Goal: Task Accomplishment & Management: Manage account settings

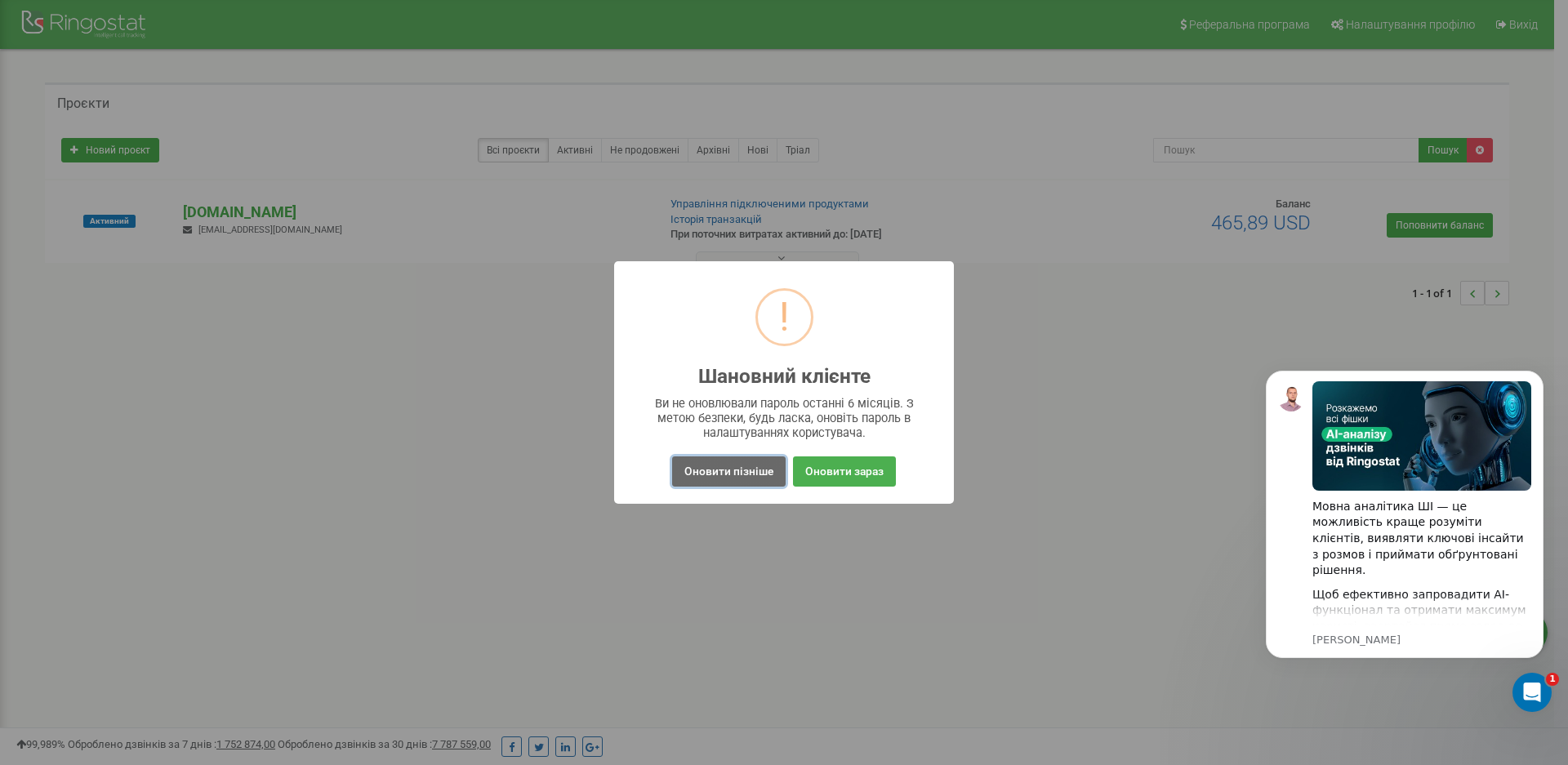
click at [736, 472] on button "Оновити пізніше" at bounding box center [729, 471] width 114 height 30
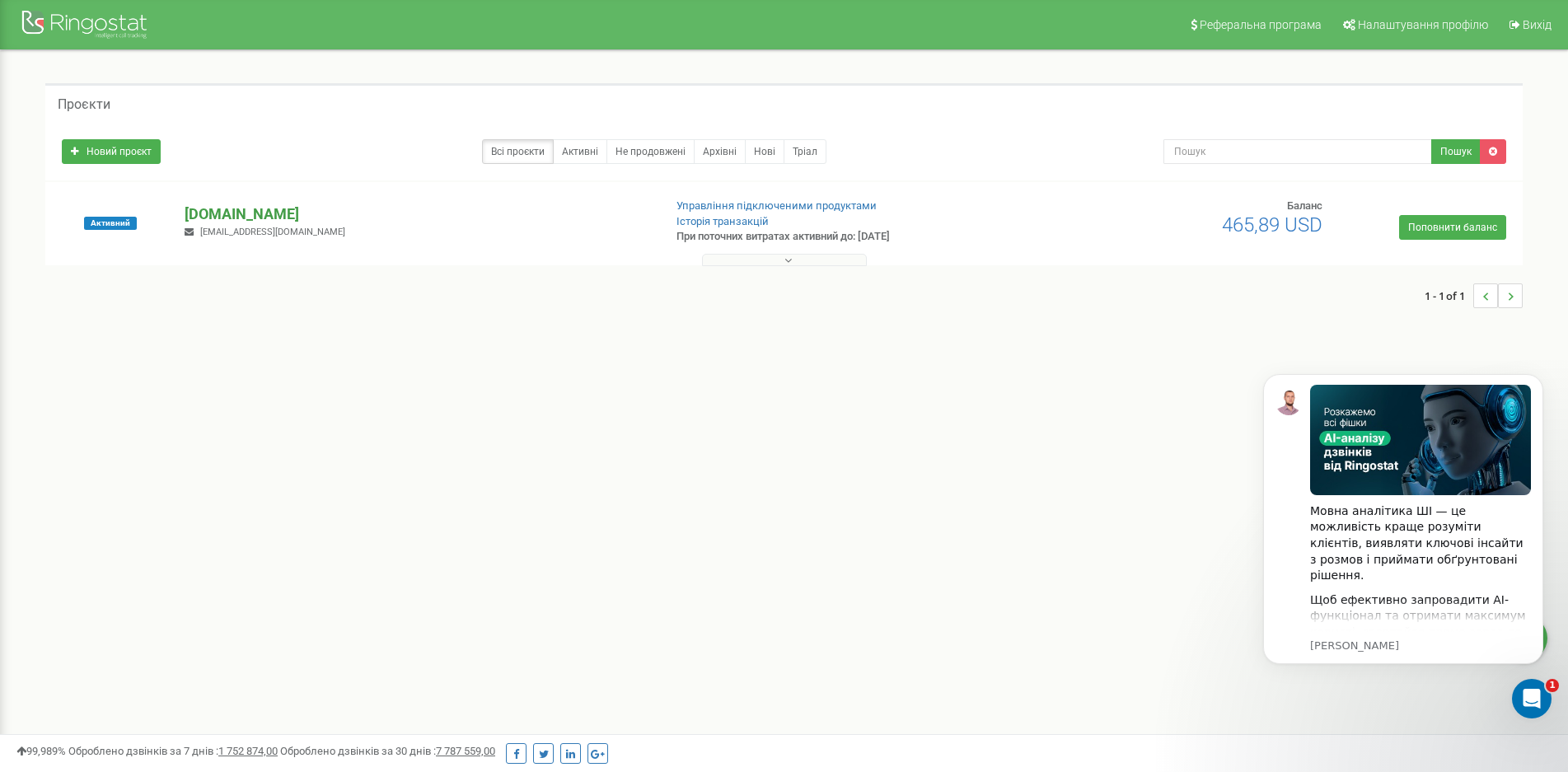
click at [265, 212] on p "[DOMAIN_NAME]" at bounding box center [417, 214] width 465 height 22
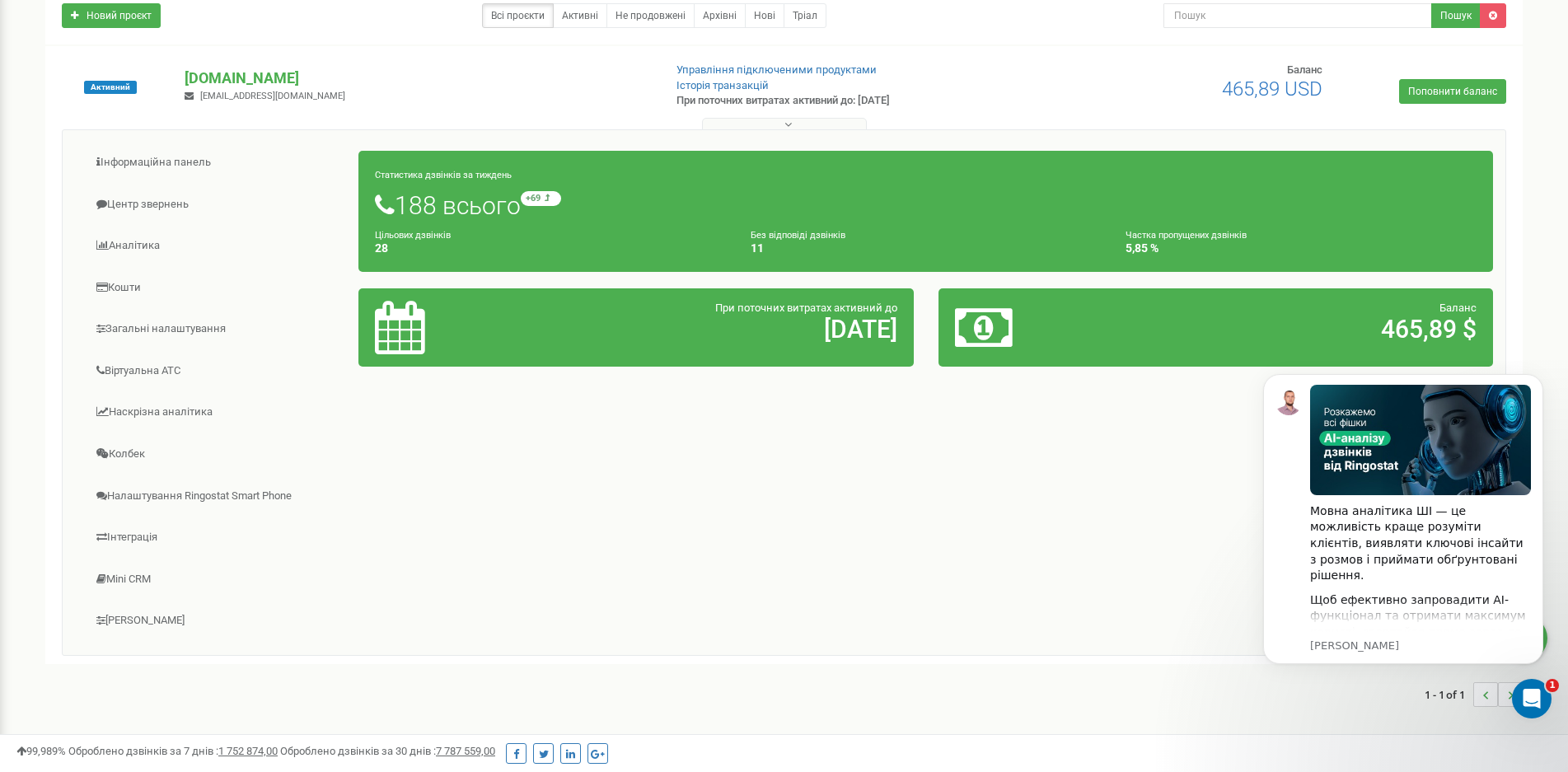
scroll to position [165, 0]
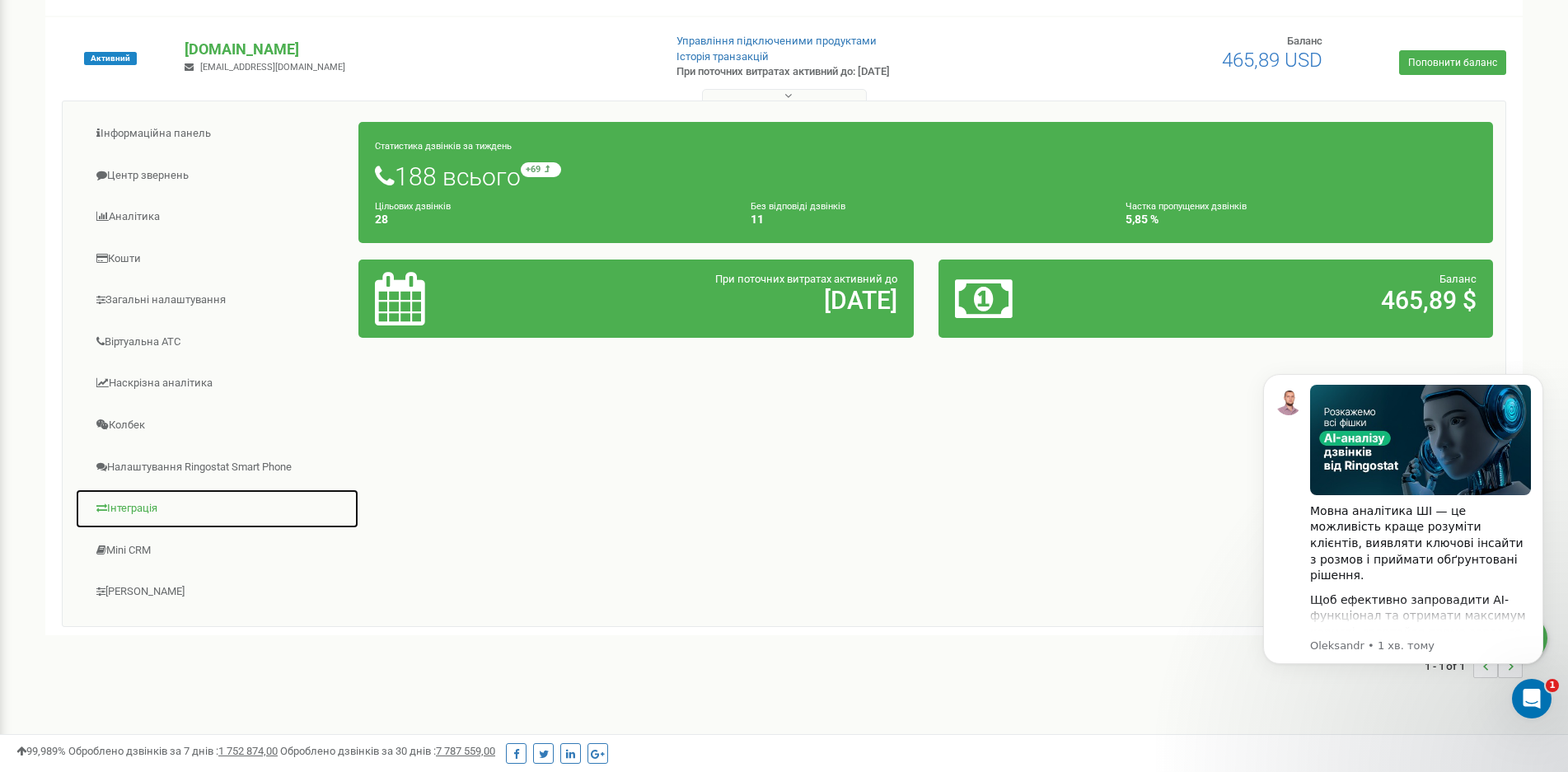
click at [129, 506] on link "Інтеграція" at bounding box center [217, 508] width 284 height 40
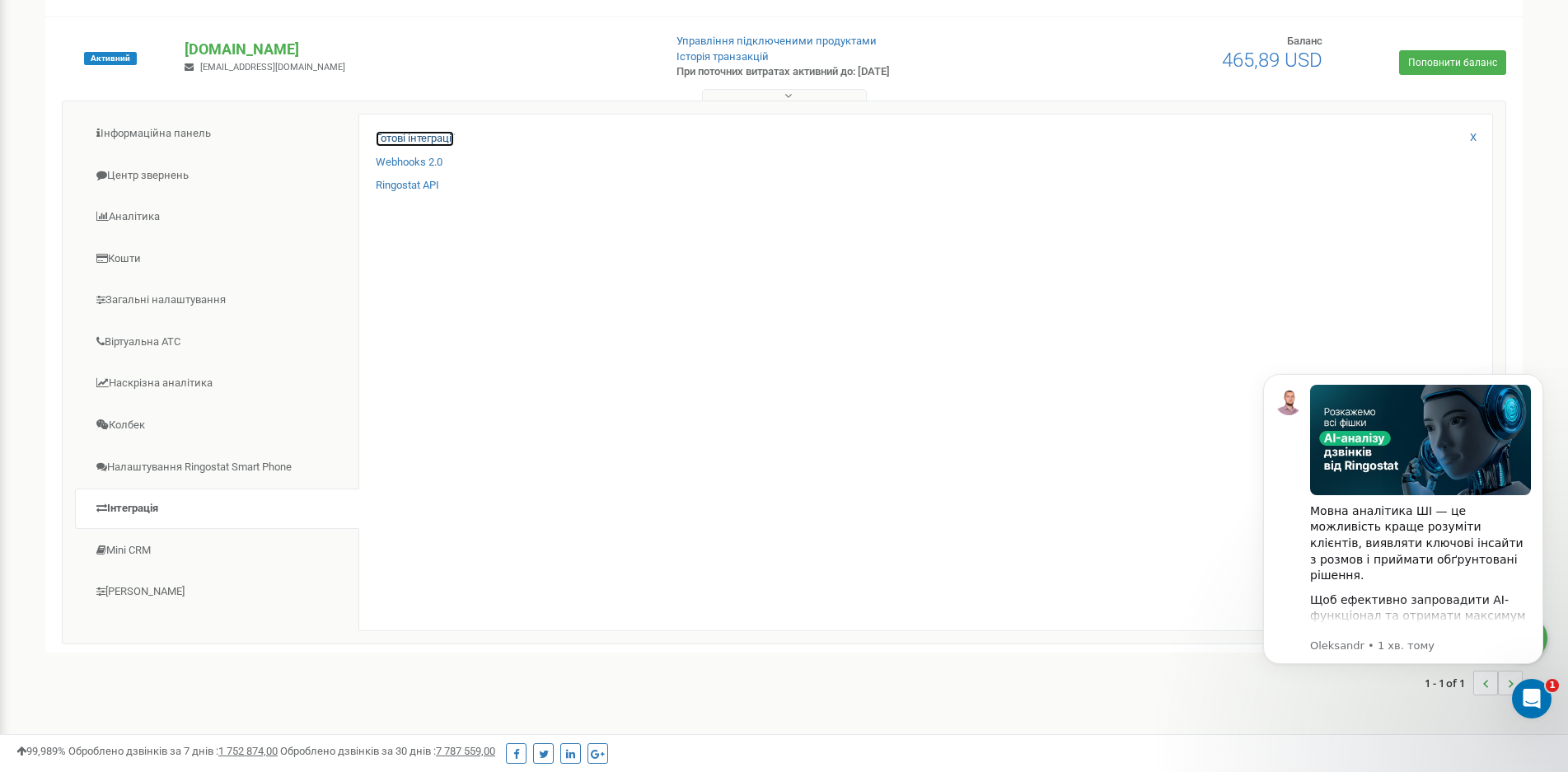
click at [410, 141] on link "Готові інтеграції" at bounding box center [414, 139] width 78 height 16
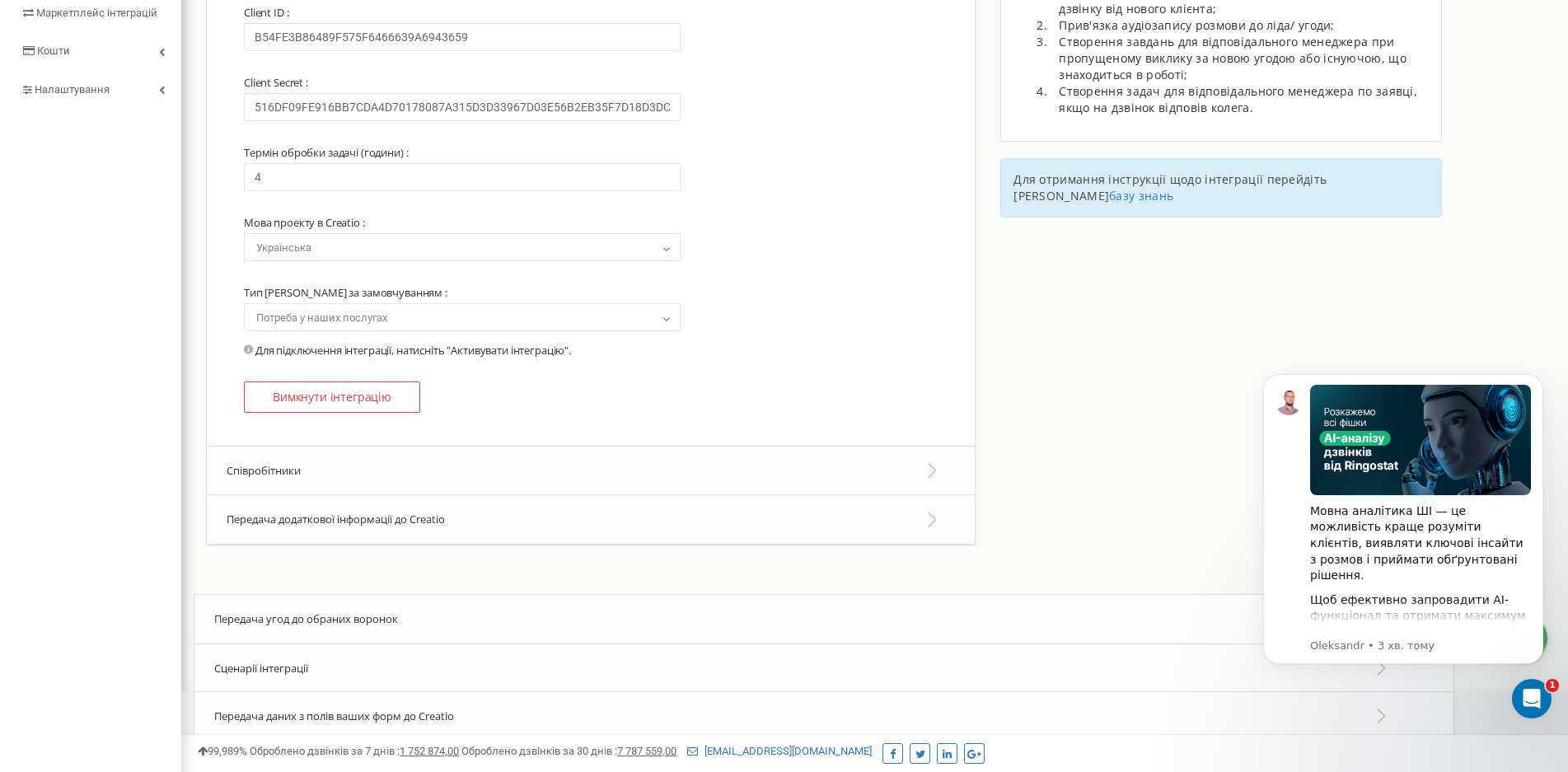
scroll to position [316, 0]
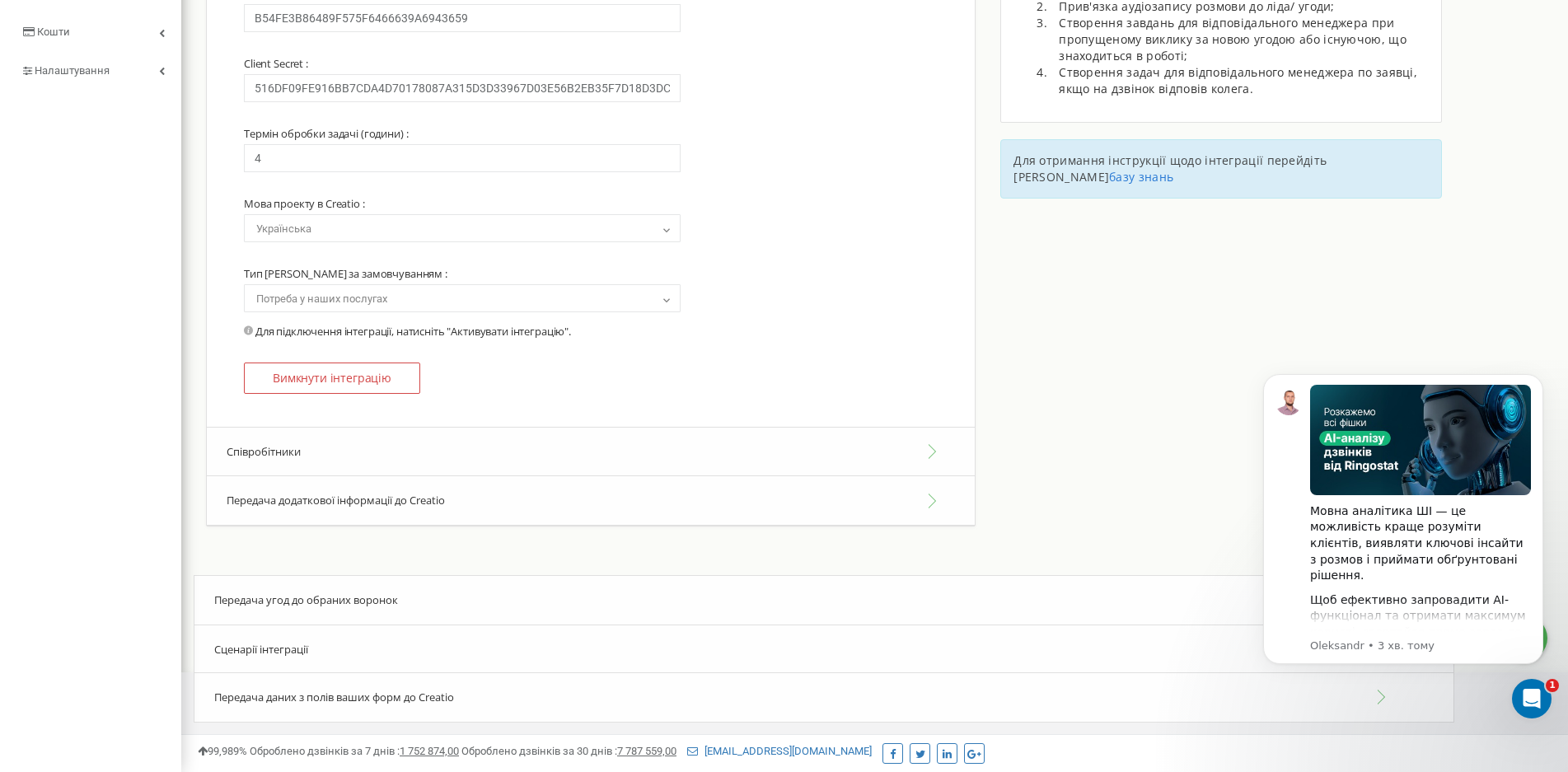
click at [923, 455] on button "Співробітники" at bounding box center [590, 451] width 768 height 50
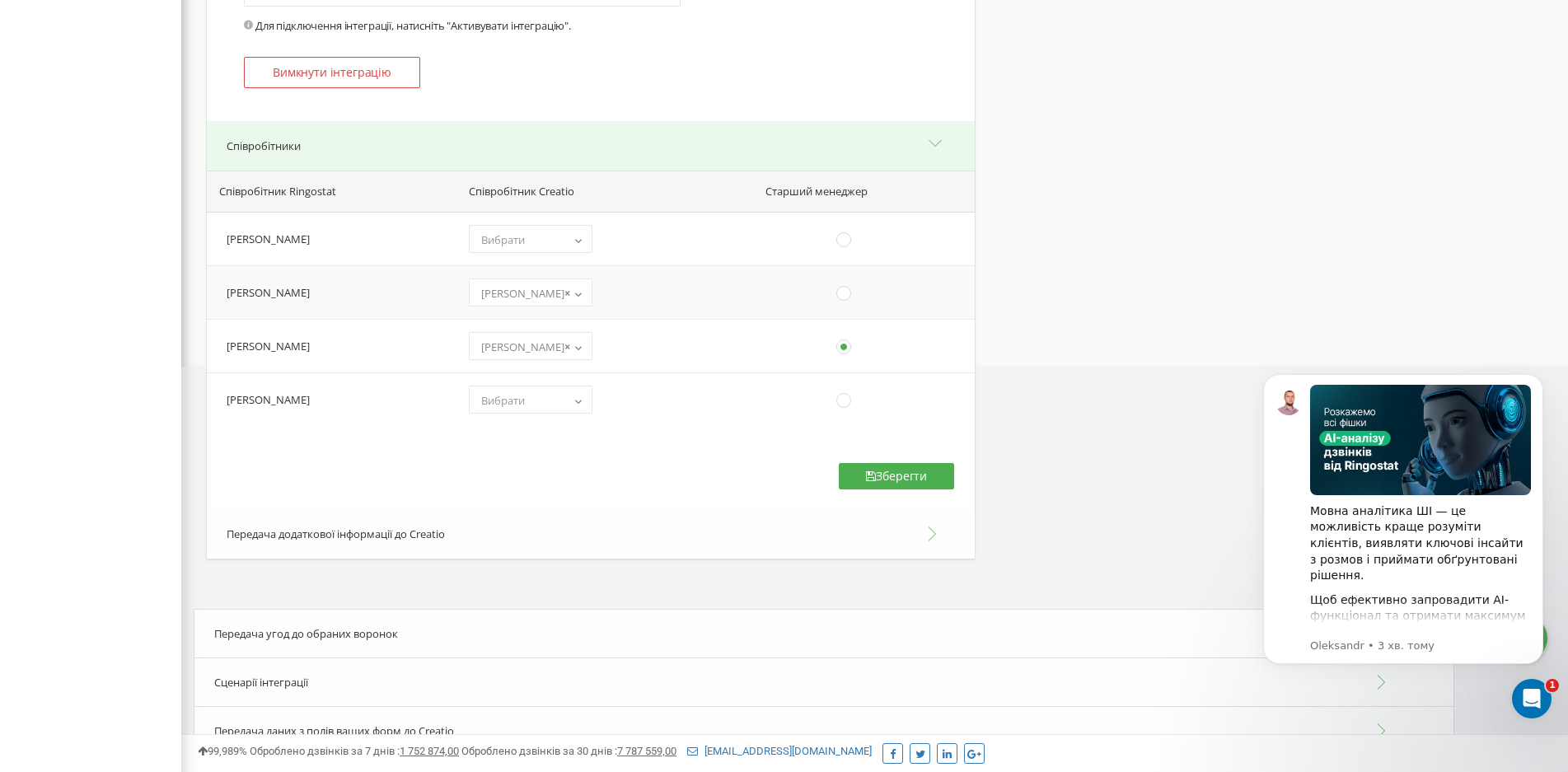
scroll to position [646, 0]
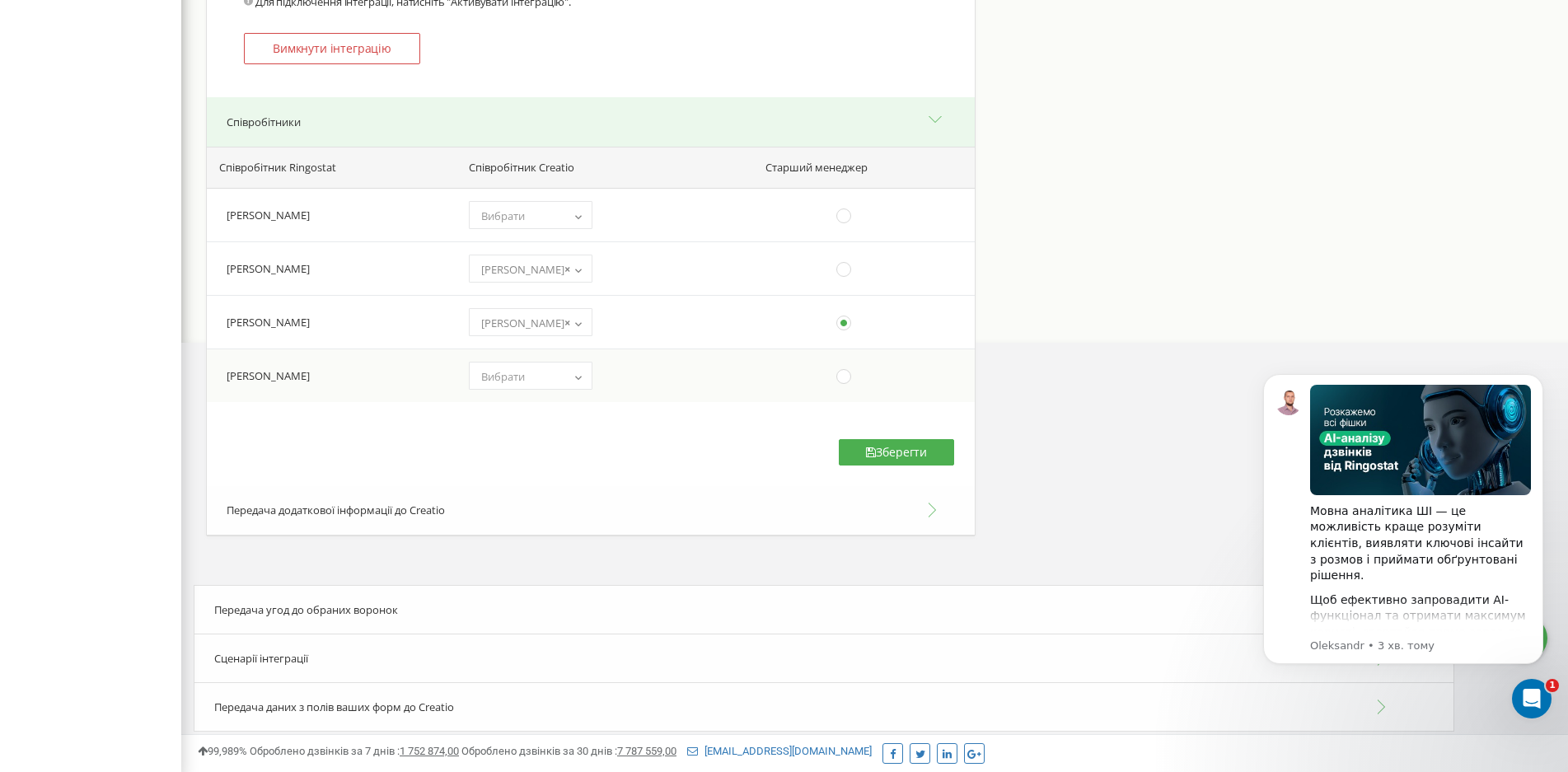
click at [574, 377] on b at bounding box center [578, 376] width 13 height 10
select select "5f561631-6524-43fc-a341-23adebed9b47"
click at [890, 451] on button "Зберегти" at bounding box center [896, 452] width 116 height 27
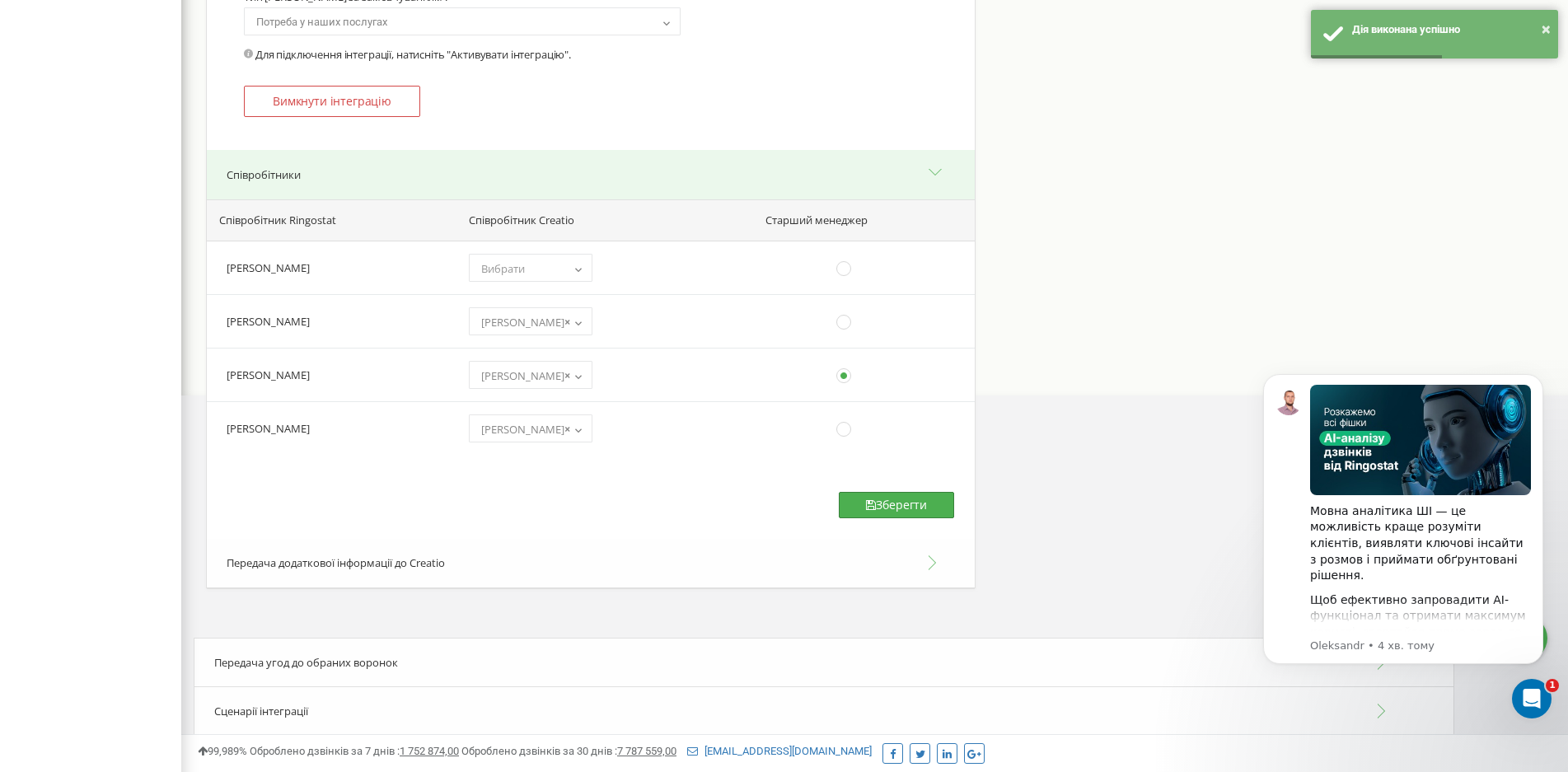
scroll to position [564, 0]
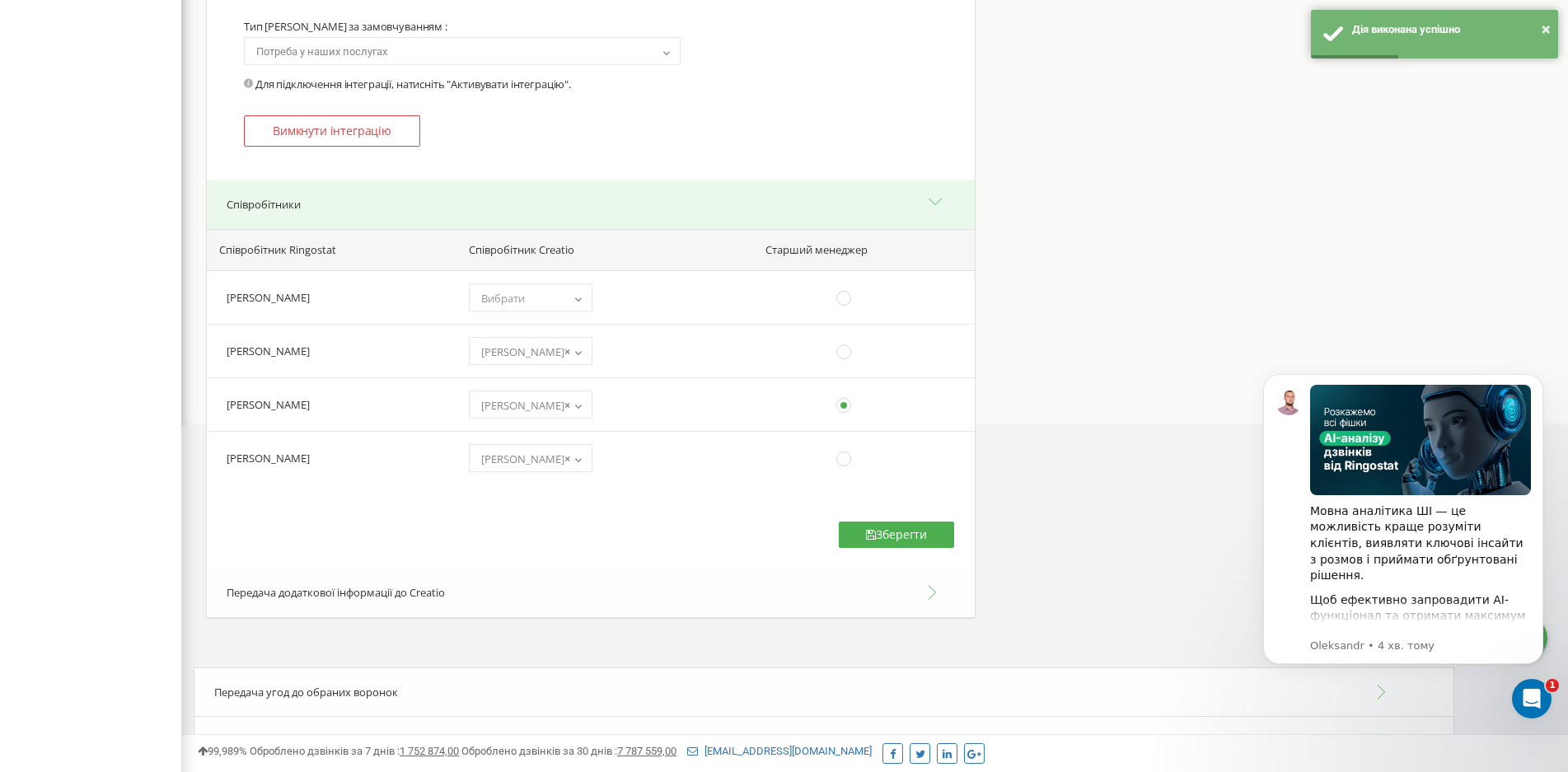
click at [273, 205] on button "Співробітники" at bounding box center [590, 204] width 768 height 50
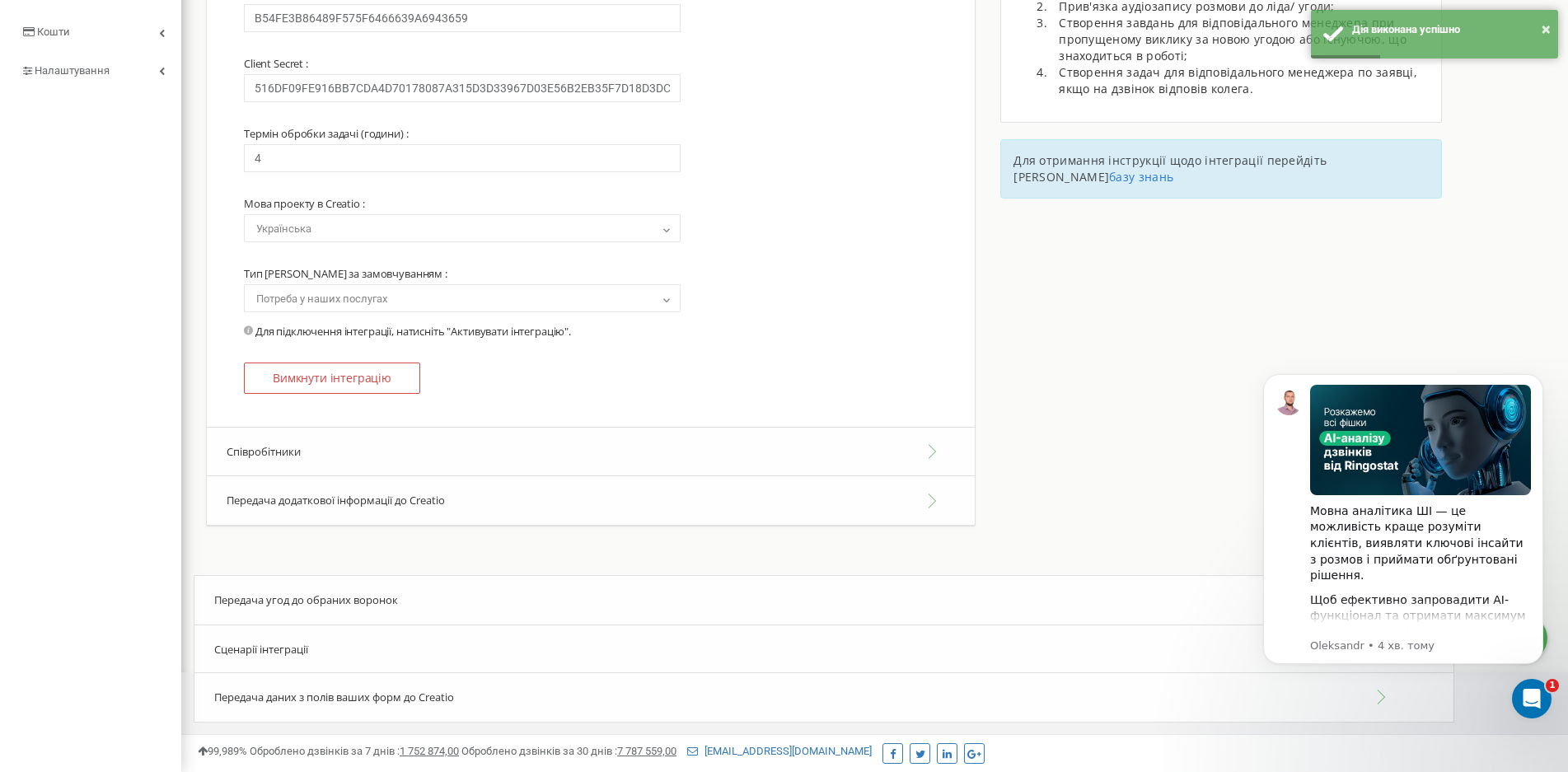
scroll to position [316, 0]
click at [927, 495] on button "Передача додаткової інформації до Creatio" at bounding box center [590, 501] width 768 height 49
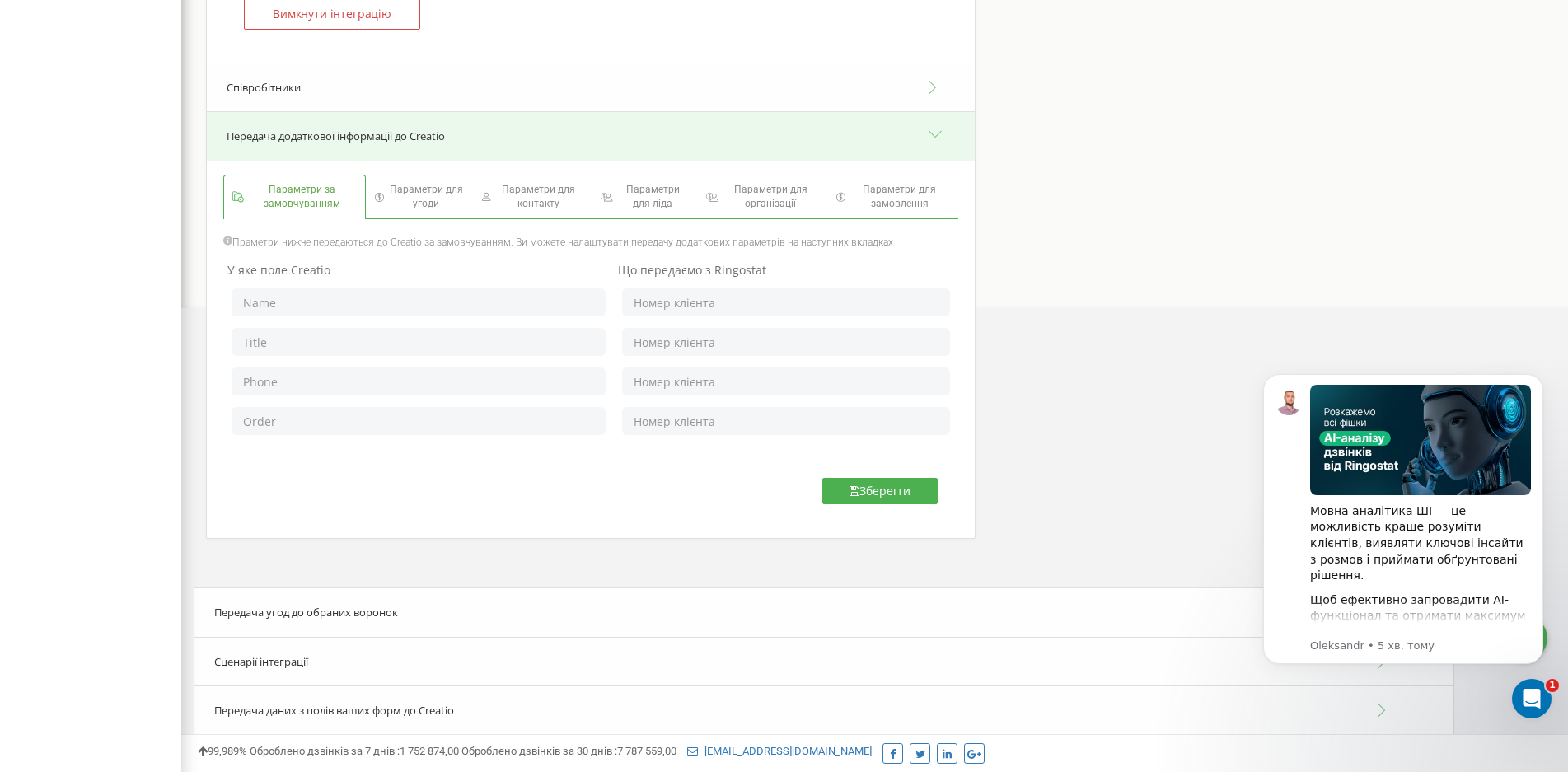
scroll to position [693, 0]
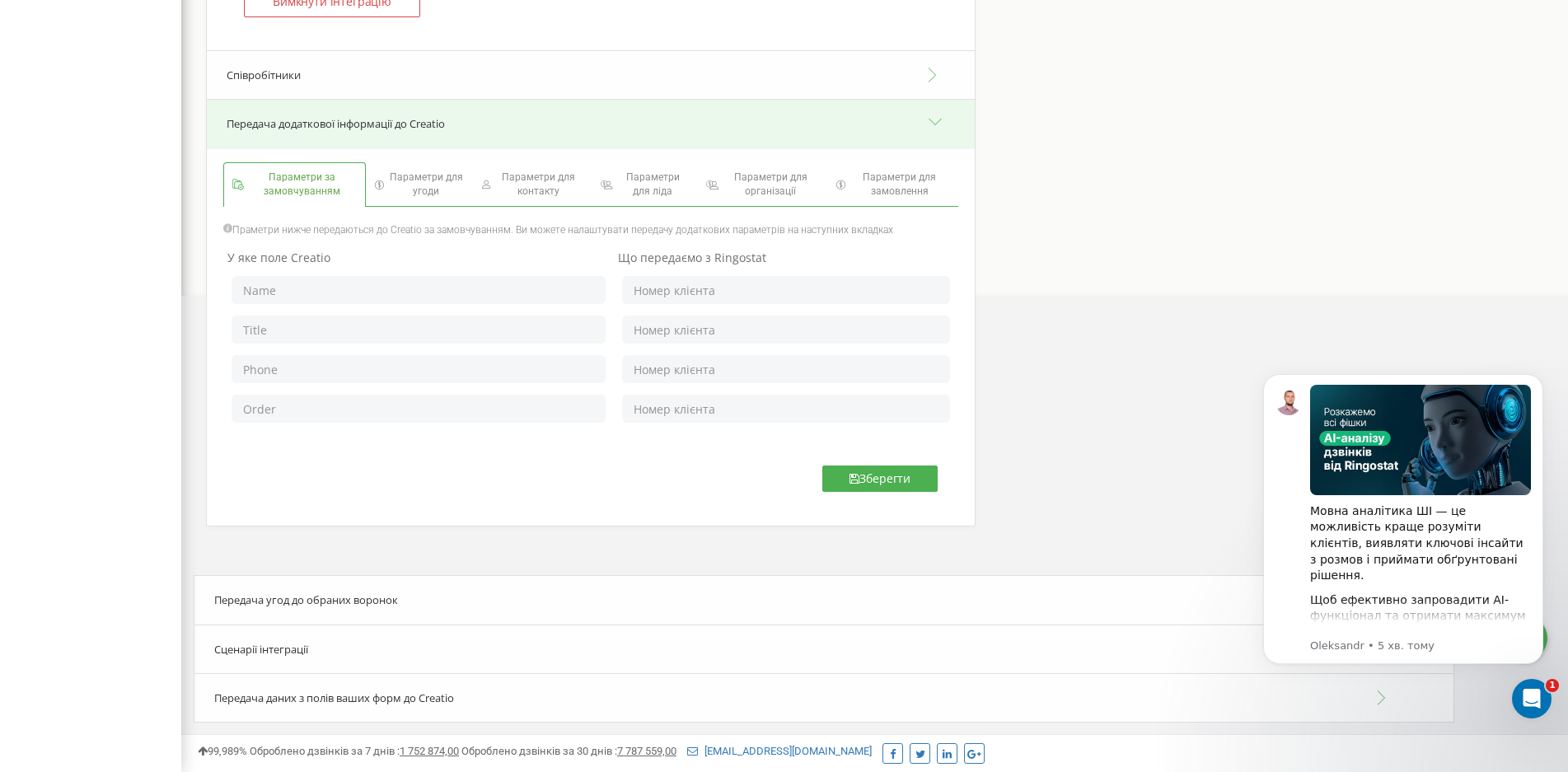
click at [256, 651] on span "Сценарії інтеграції" at bounding box center [261, 649] width 94 height 15
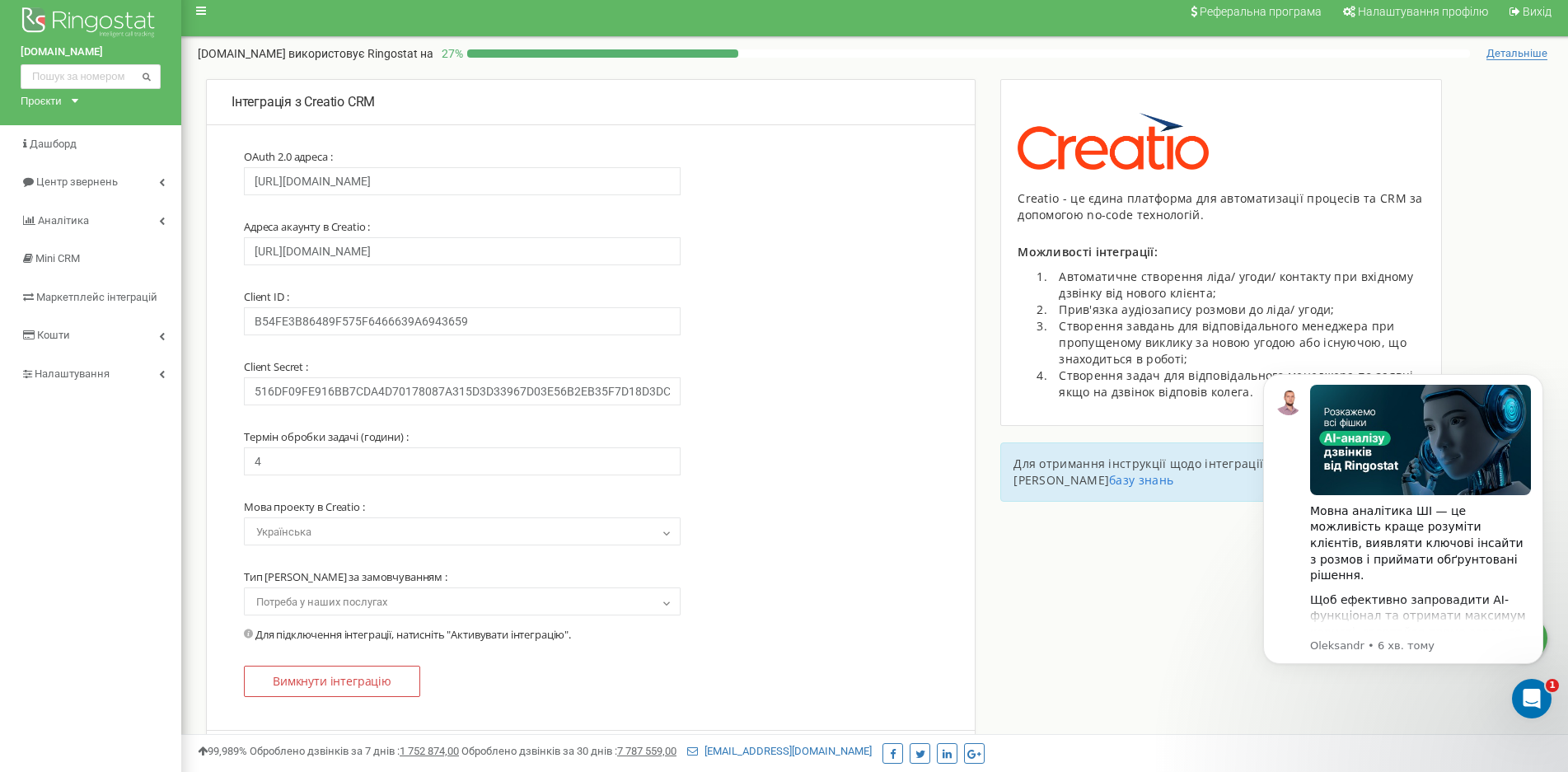
scroll to position [0, 0]
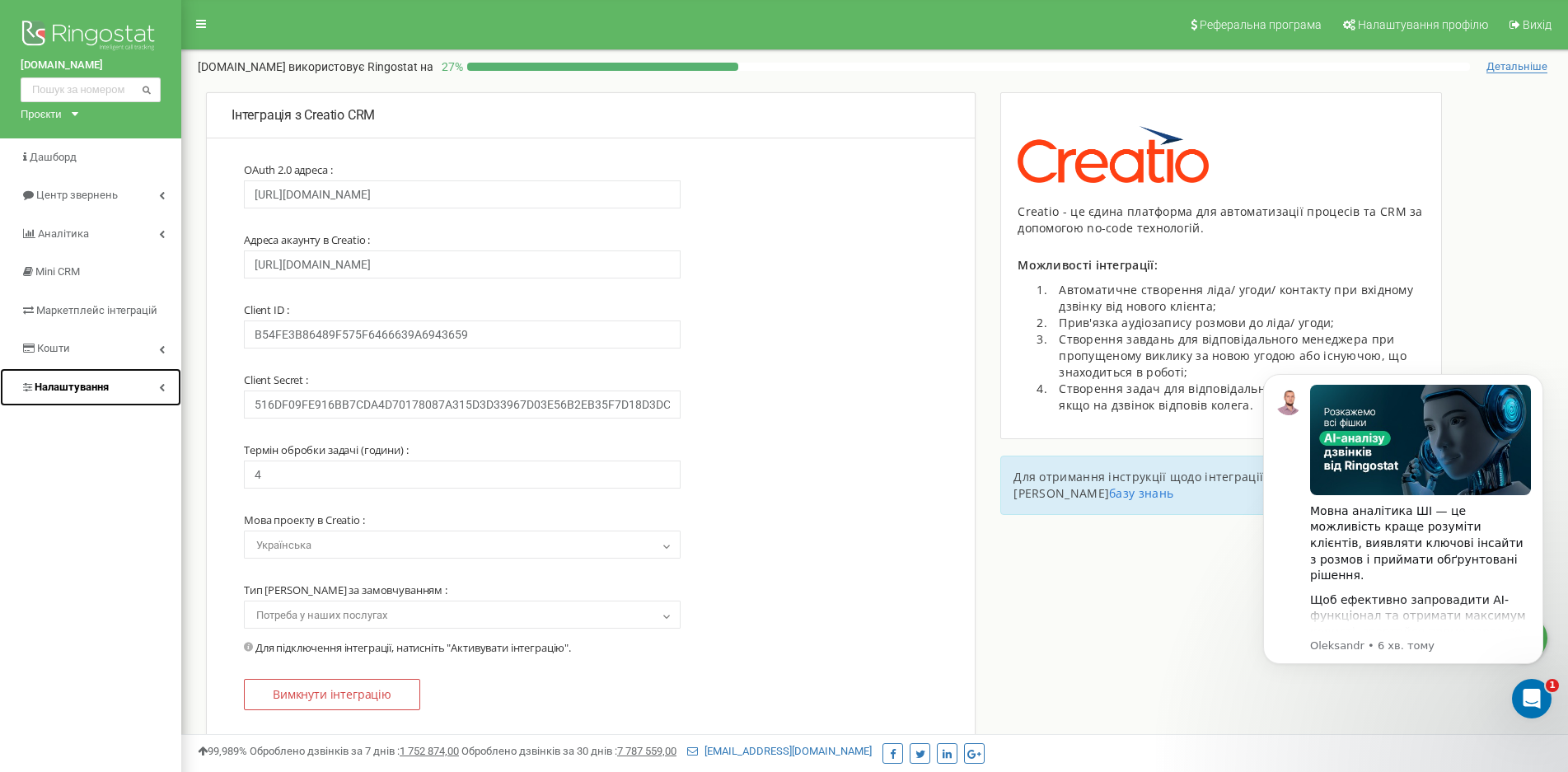
click at [87, 382] on span "Налаштування" at bounding box center [71, 386] width 74 height 13
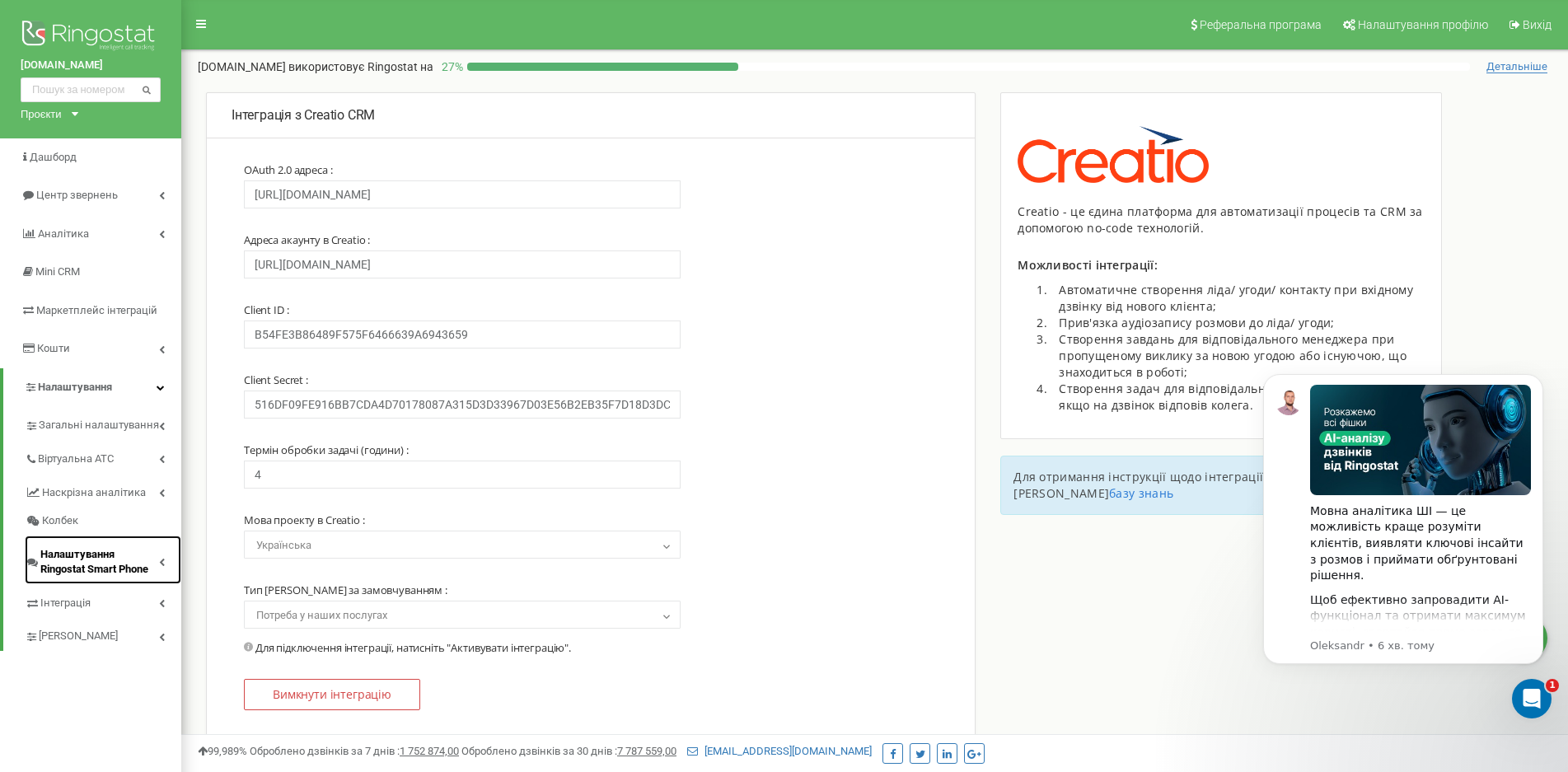
click at [80, 578] on span "Налаштування Ringostat Smart Phone" at bounding box center [100, 562] width 118 height 31
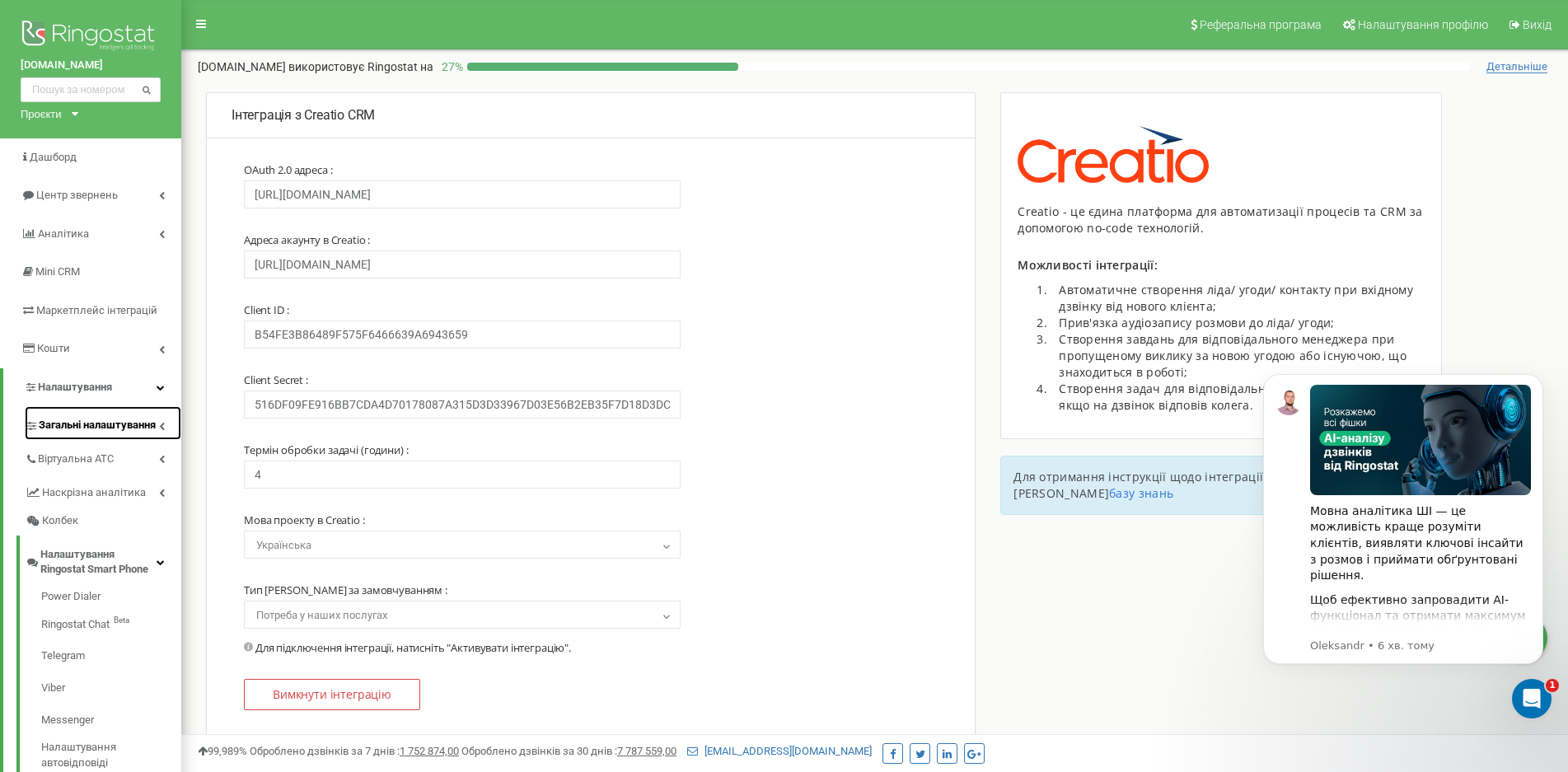
click at [76, 426] on span "Загальні налаштування" at bounding box center [97, 425] width 117 height 16
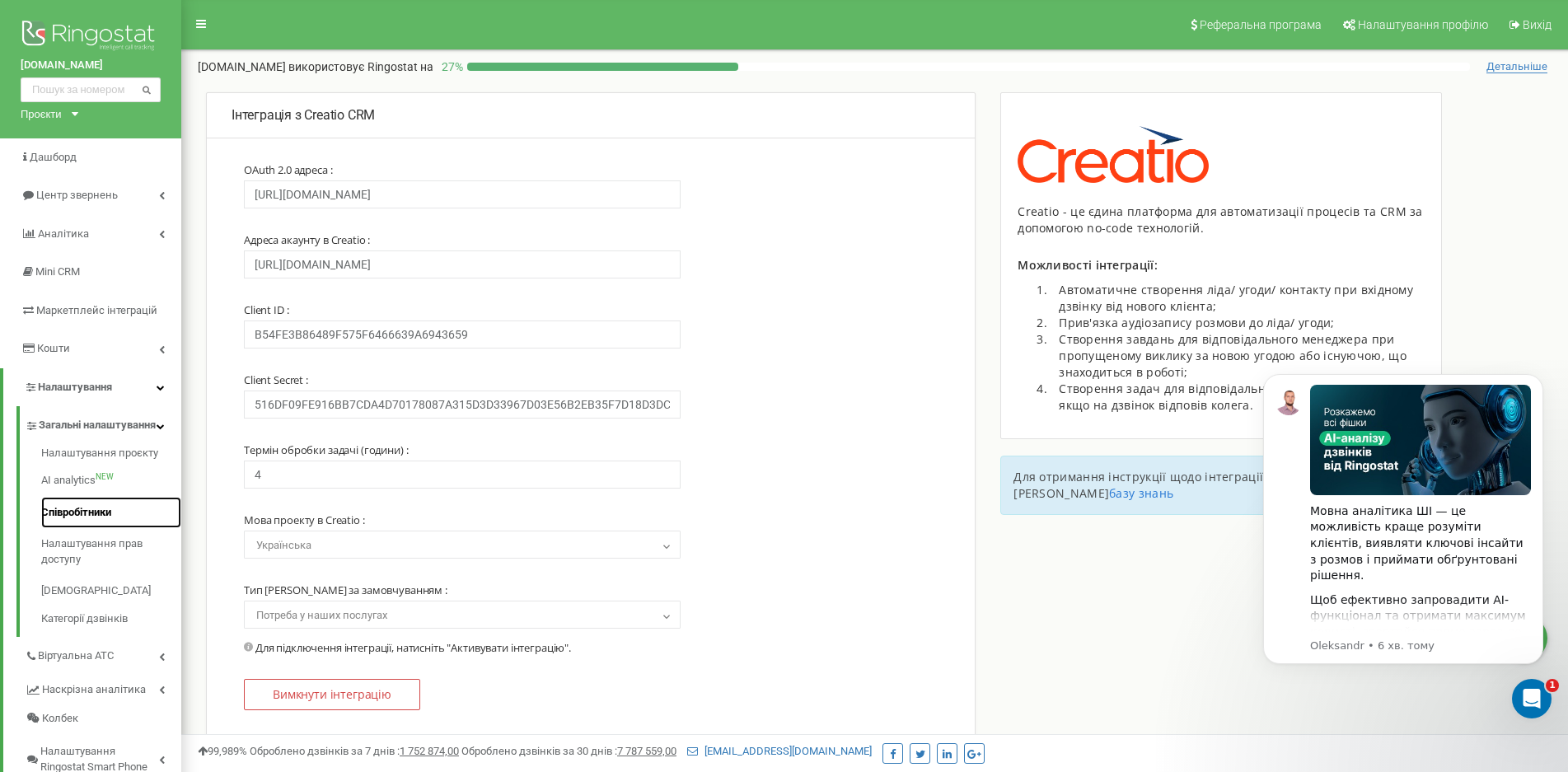
click at [81, 508] on link "Співробітники" at bounding box center [112, 512] width 140 height 33
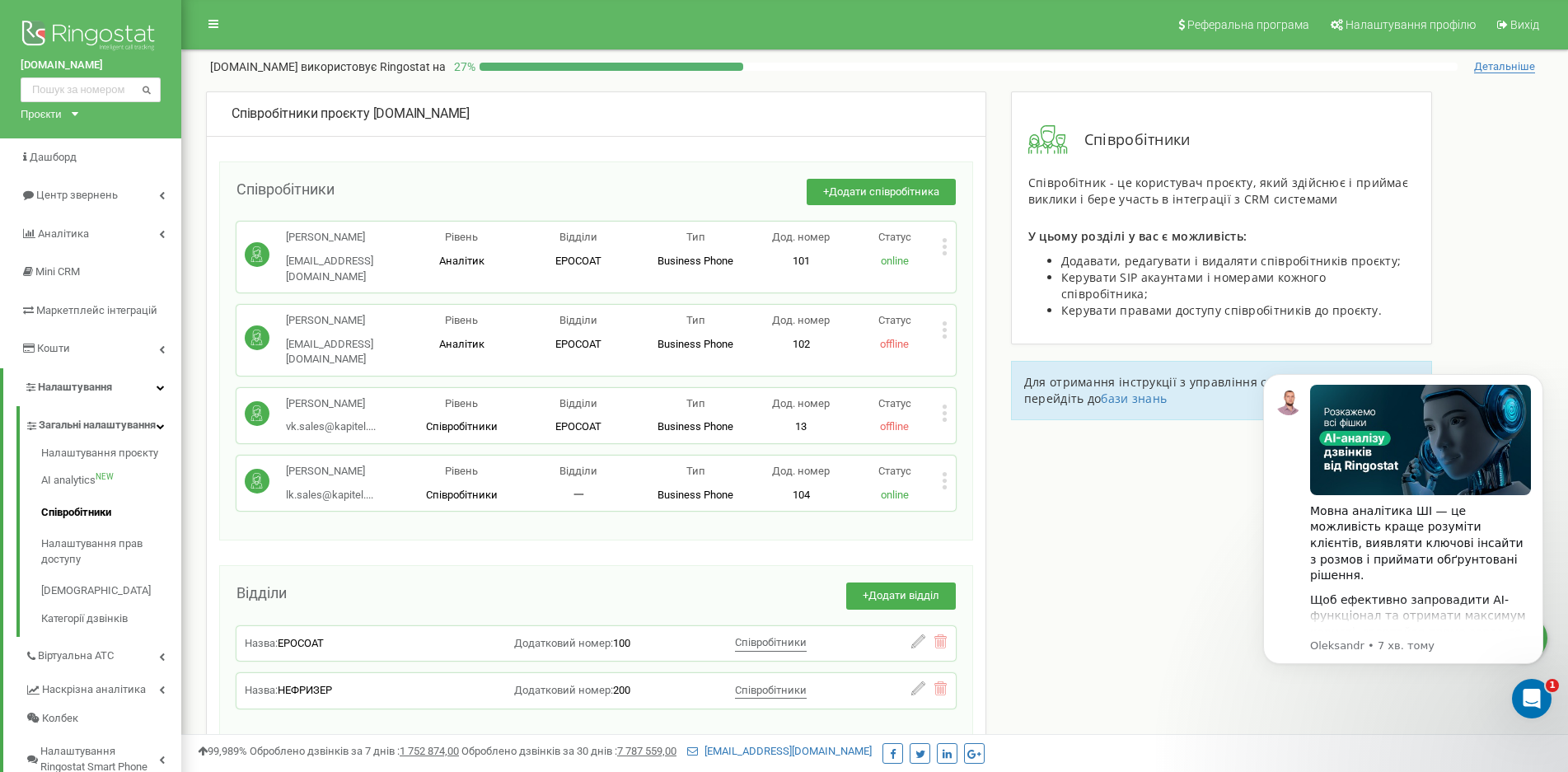
click at [942, 485] on icon at bounding box center [944, 487] width 4 height 4
click at [987, 502] on span "Редагувати" at bounding box center [996, 506] width 65 height 11
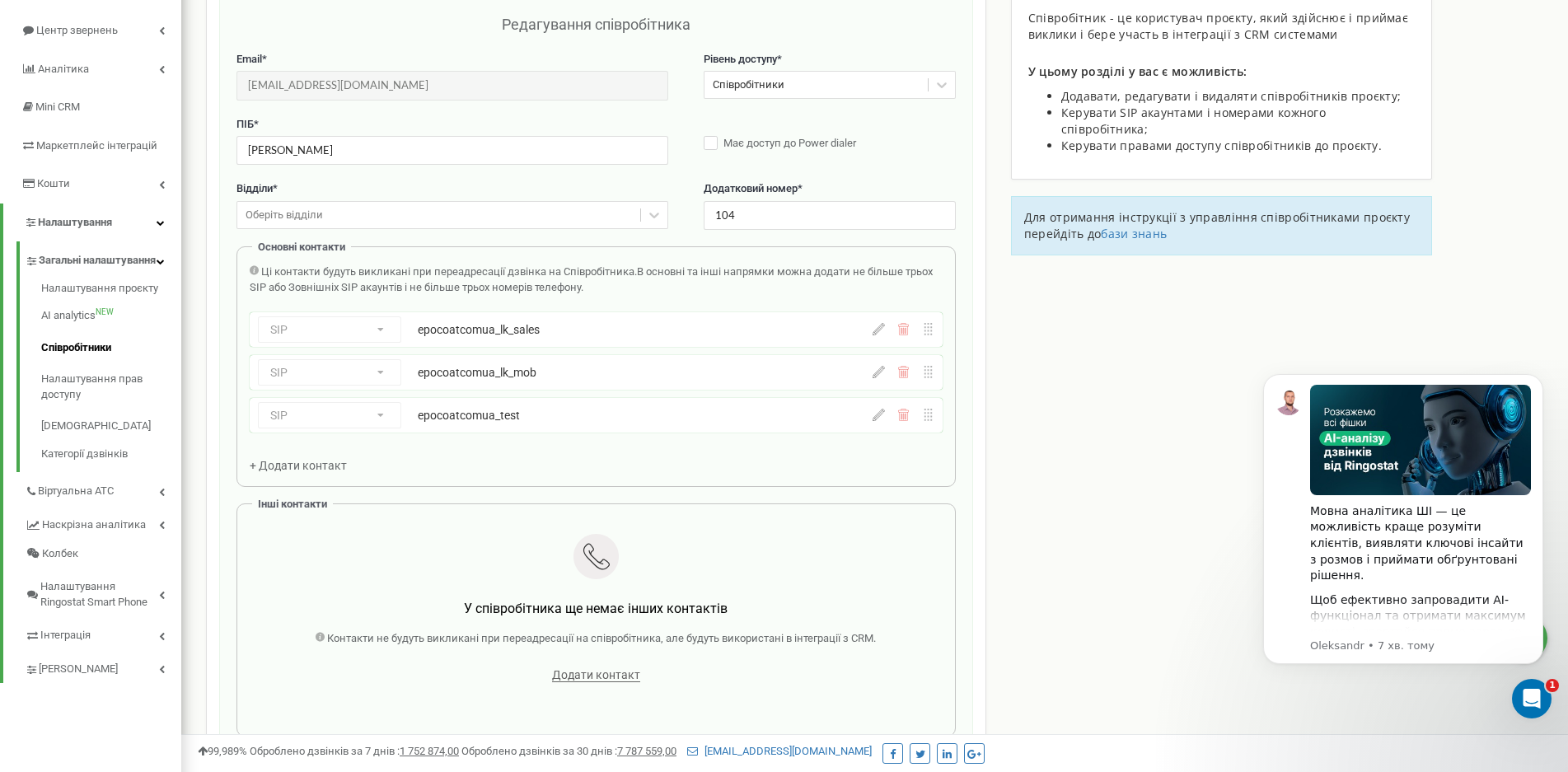
scroll to position [82, 0]
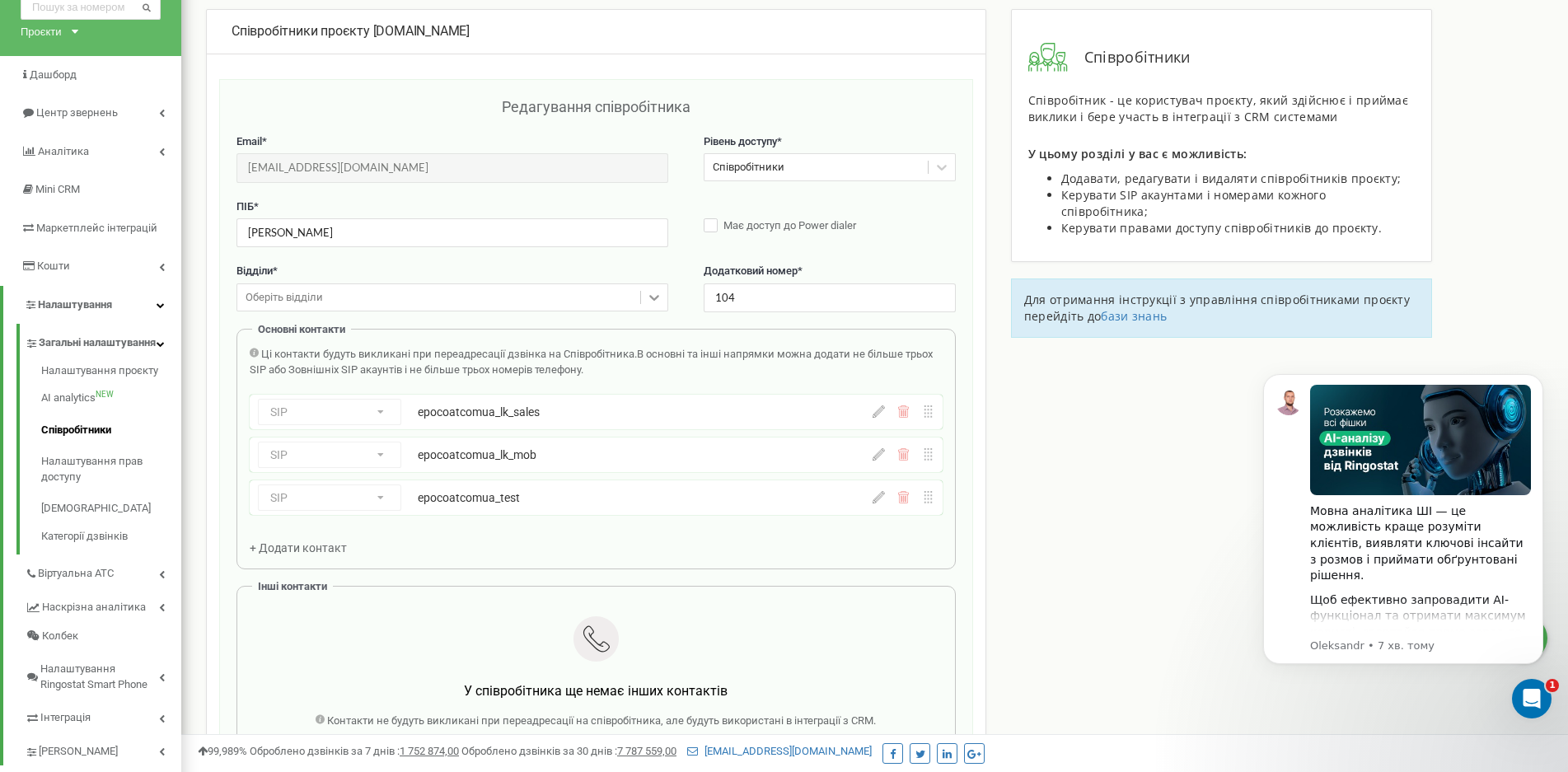
click at [649, 297] on icon at bounding box center [654, 297] width 17 height 17
click at [281, 231] on input "Кицей Лев" at bounding box center [451, 232] width 431 height 29
type input "Лев"
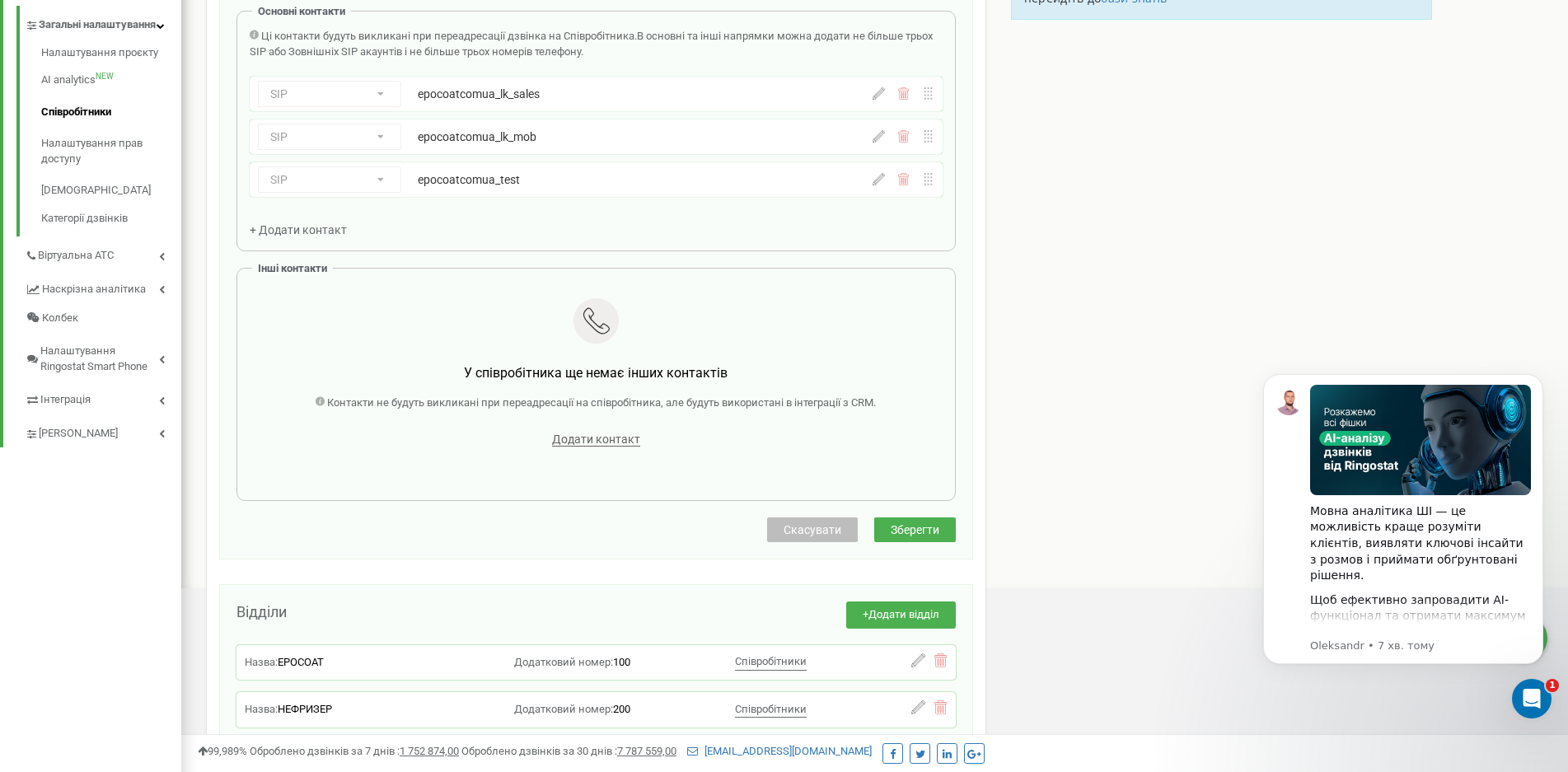
scroll to position [412, 0]
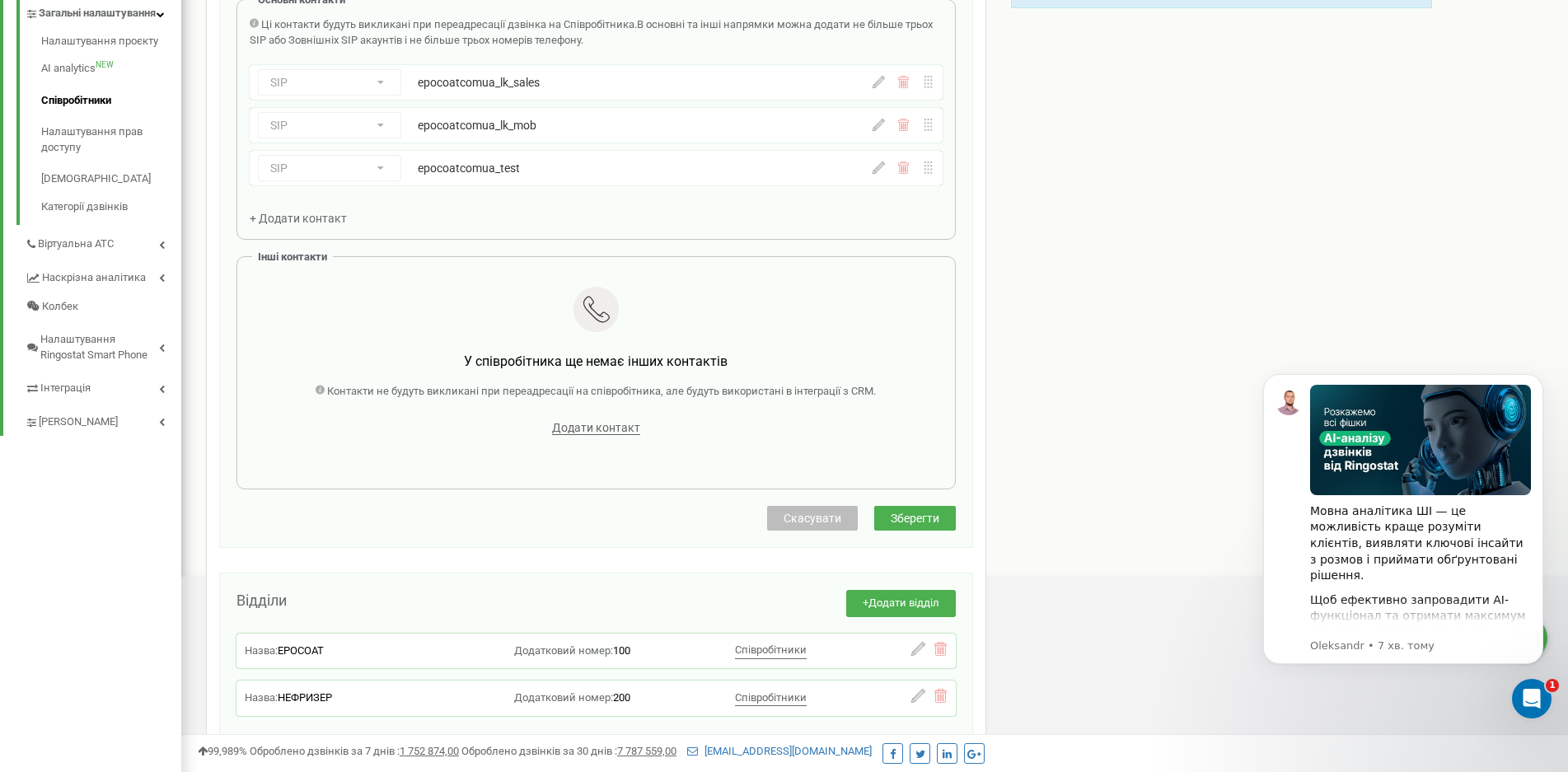
click at [931, 512] on span "Зберегти" at bounding box center [914, 517] width 48 height 13
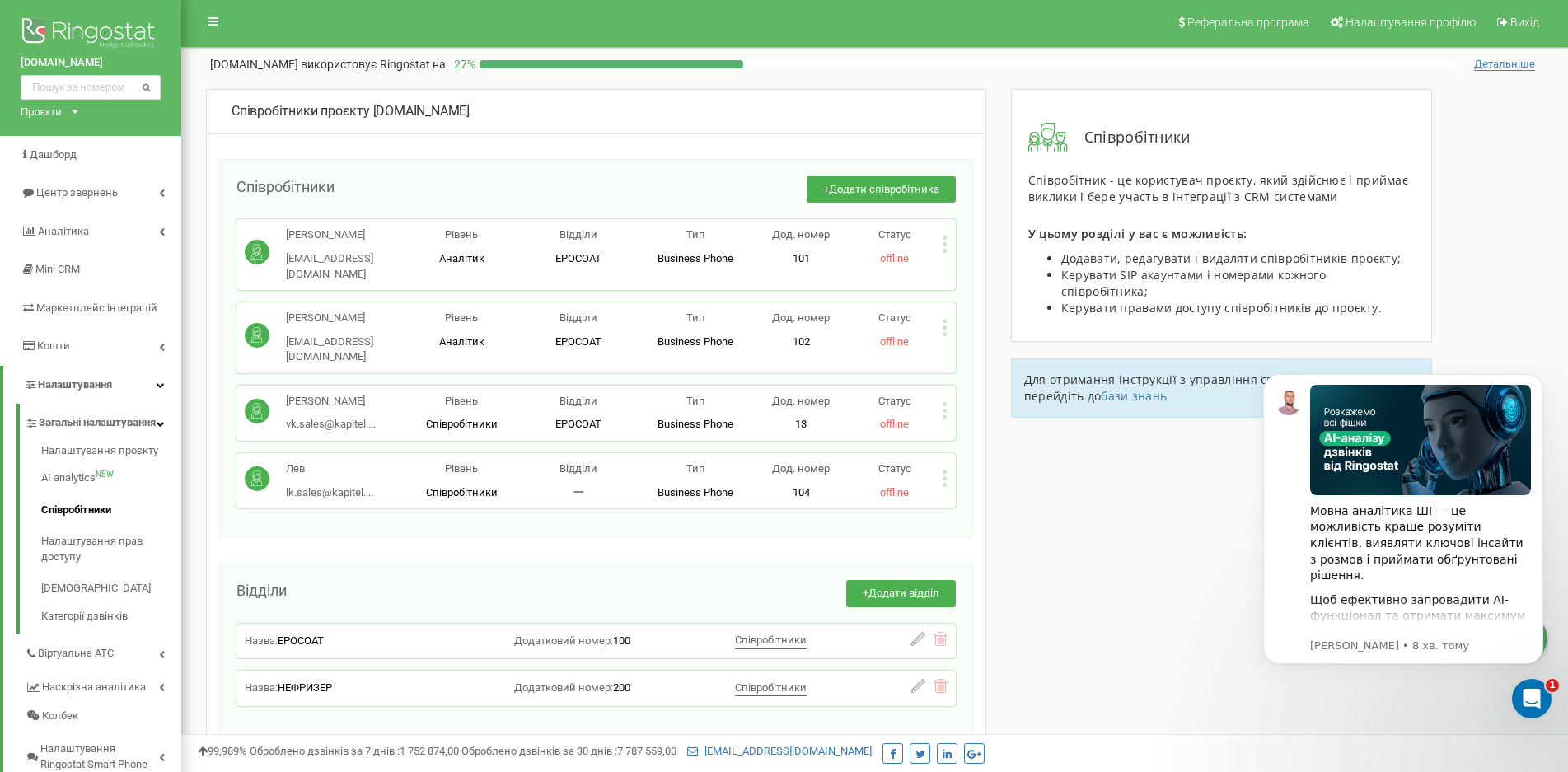
scroll to position [0, 0]
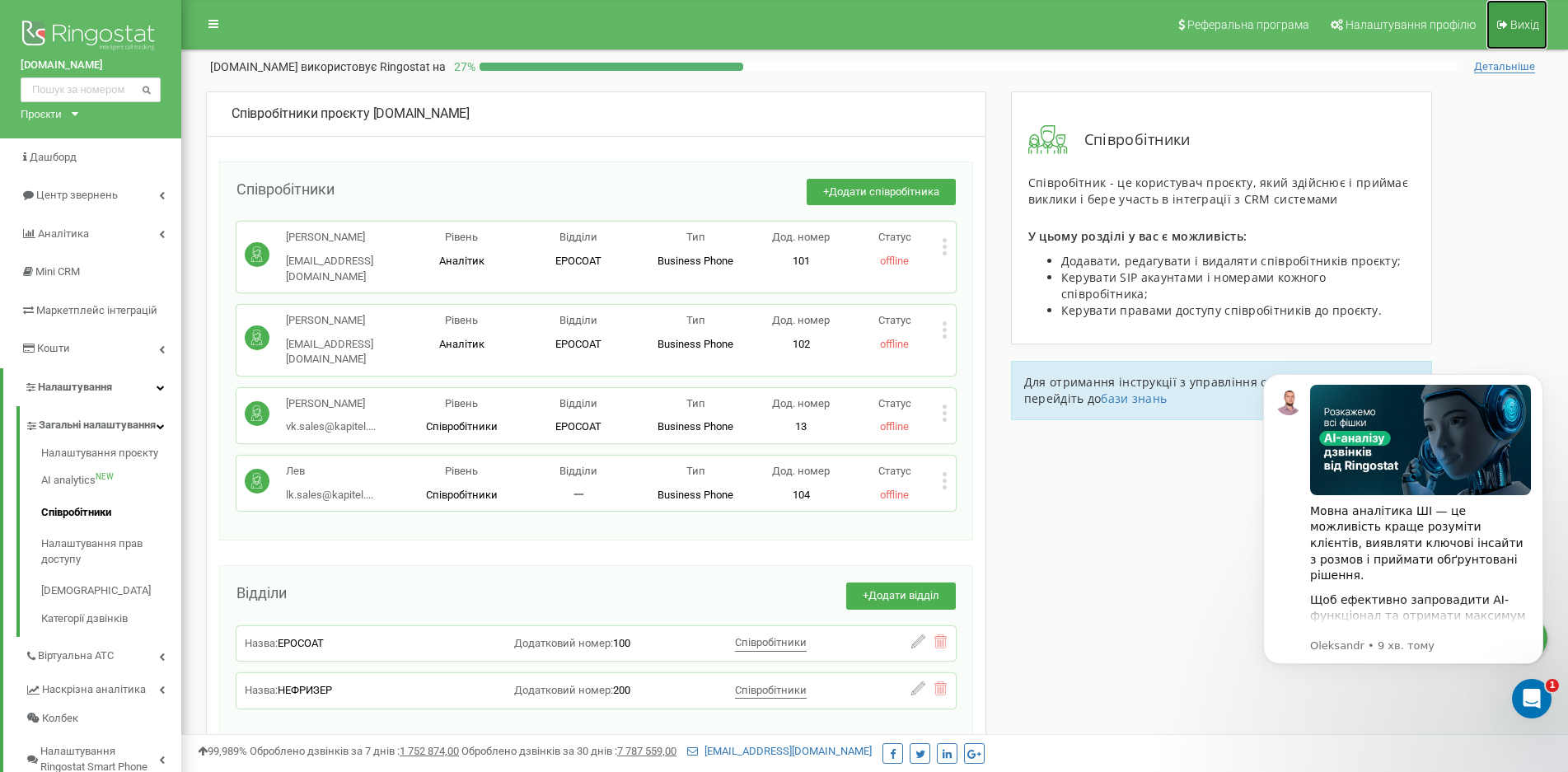
click at [1533, 26] on span "Вихід" at bounding box center [1524, 24] width 29 height 13
